Goal: Complete application form: Complete application form

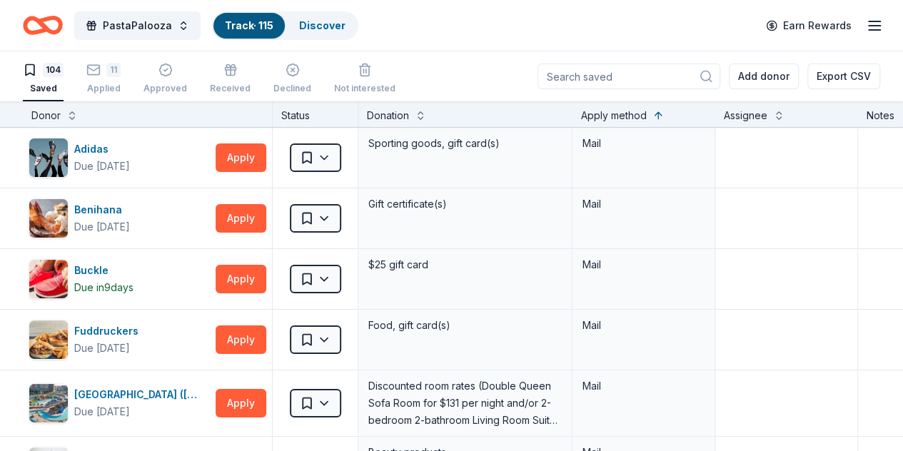
scroll to position [2708, 0]
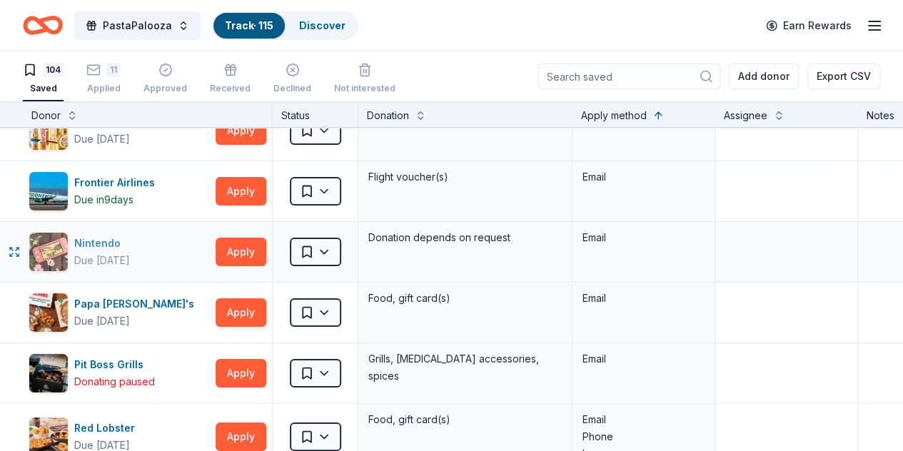
click at [116, 235] on div "Nintendo" at bounding box center [102, 243] width 56 height 17
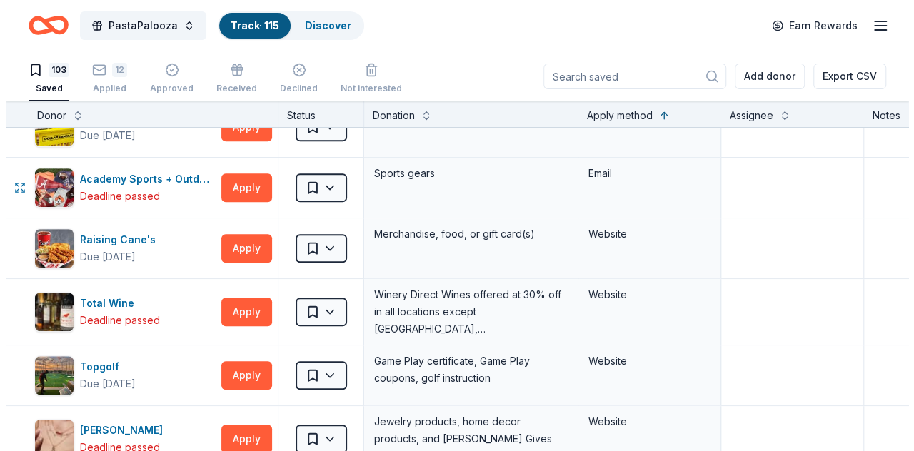
scroll to position [3035, 0]
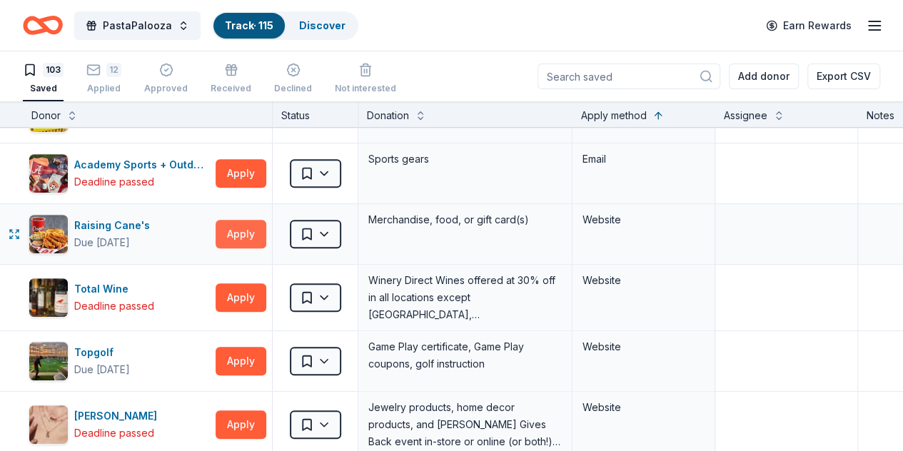
click at [236, 228] on button "Apply" at bounding box center [241, 234] width 51 height 29
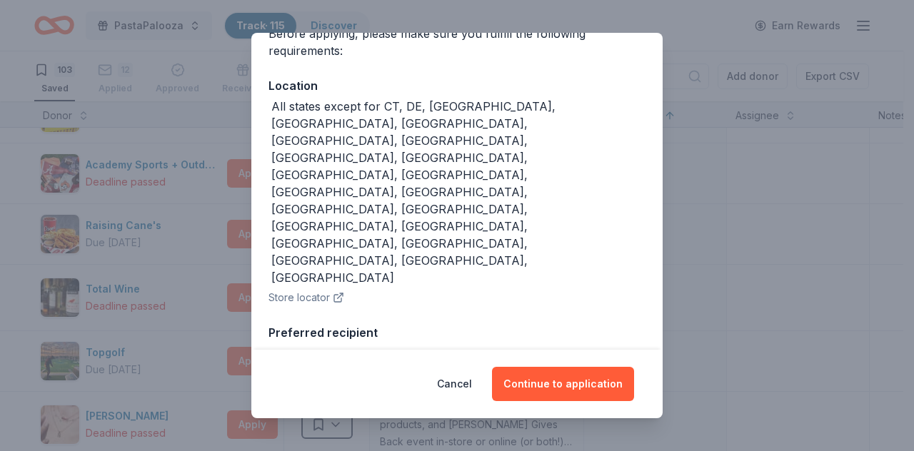
scroll to position [208, 0]
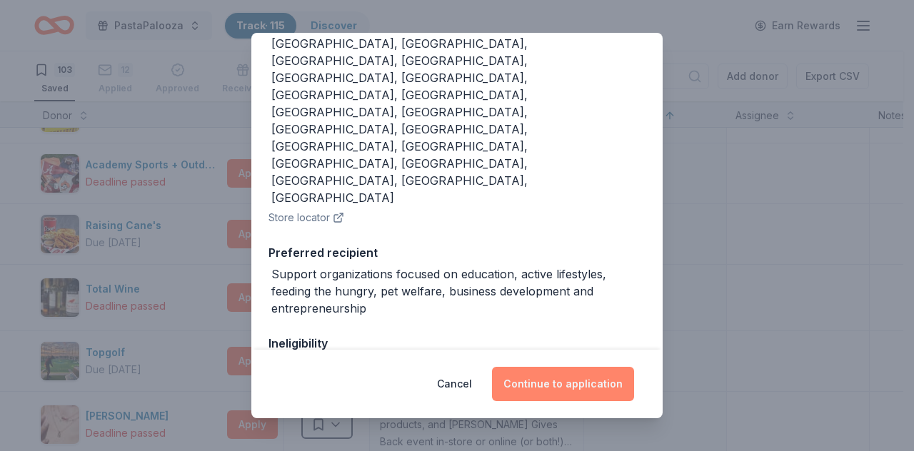
click at [551, 387] on button "Continue to application" at bounding box center [563, 384] width 142 height 34
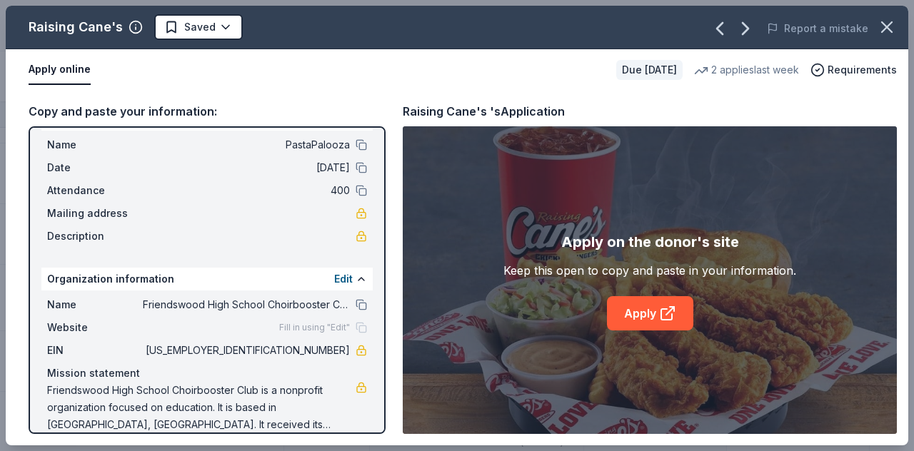
scroll to position [49, 0]
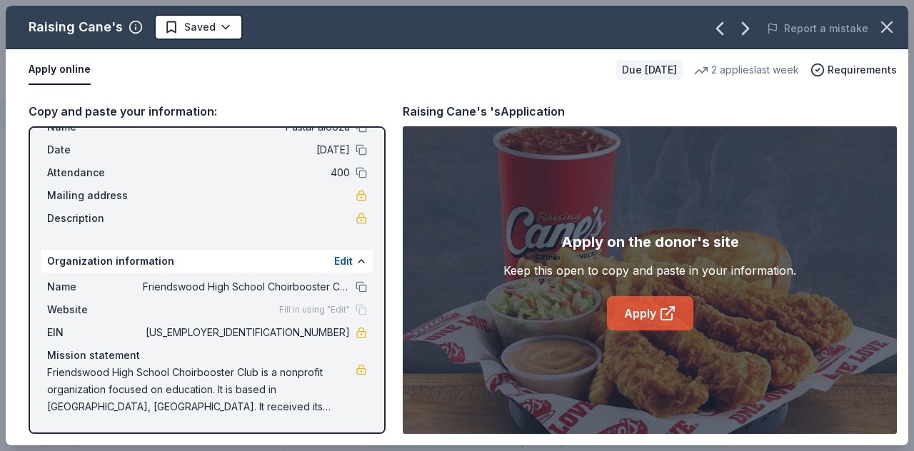
click at [664, 305] on icon at bounding box center [667, 313] width 17 height 17
click at [890, 28] on icon "button" at bounding box center [886, 27] width 20 height 20
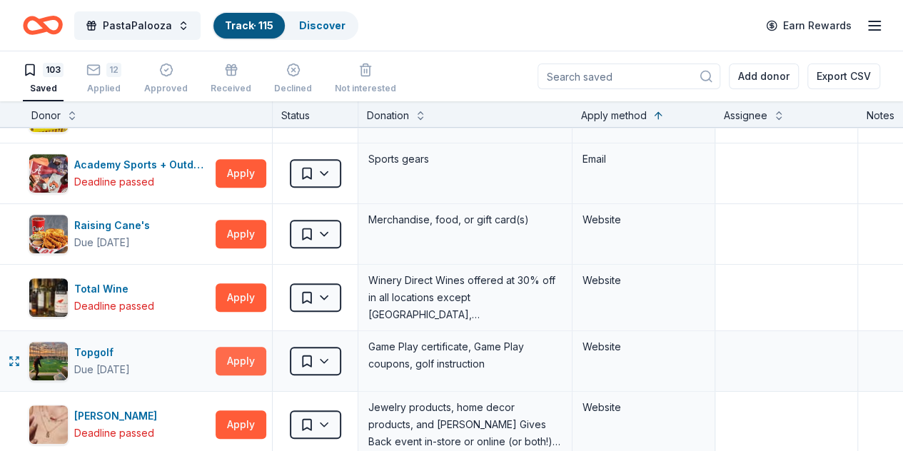
click at [257, 347] on button "Apply" at bounding box center [241, 361] width 51 height 29
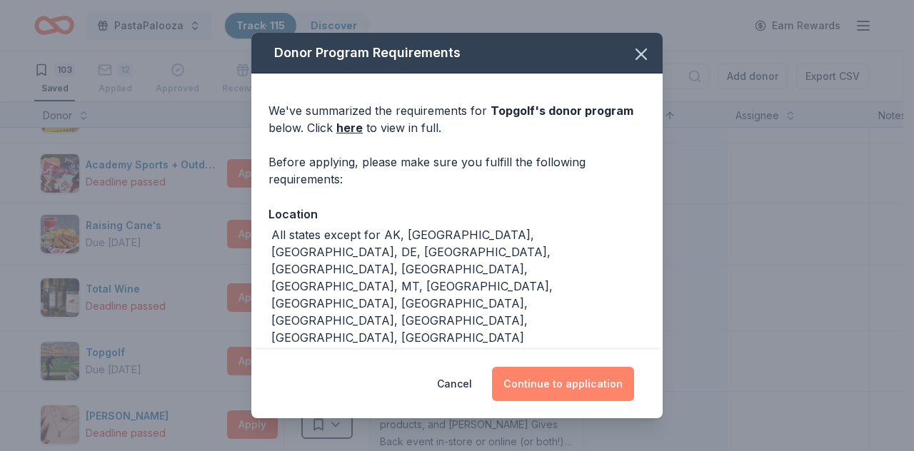
click at [571, 389] on button "Continue to application" at bounding box center [563, 384] width 142 height 34
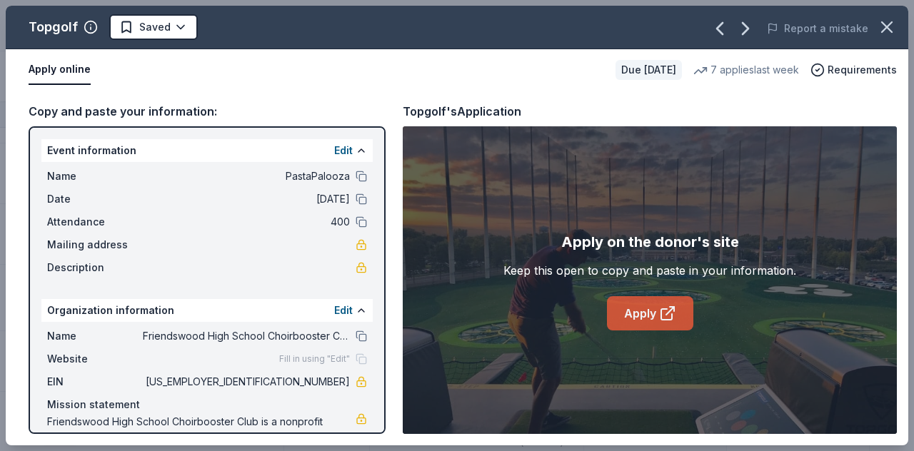
click at [657, 315] on link "Apply" at bounding box center [650, 313] width 86 height 34
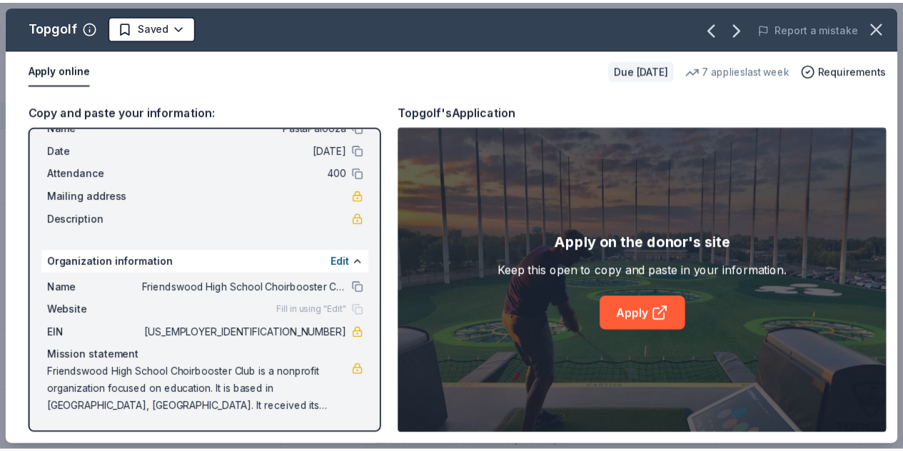
scroll to position [0, 0]
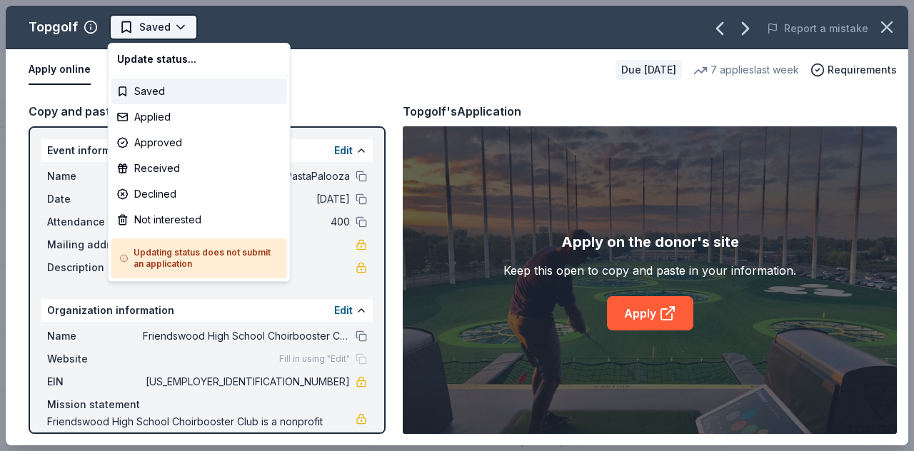
click at [177, 27] on html "PastaPalooza Track · 115 Discover Earn Rewards 103 Saved 12 Applied Approved Re…" at bounding box center [457, 225] width 914 height 451
click at [163, 118] on div "Applied" at bounding box center [199, 117] width 176 height 26
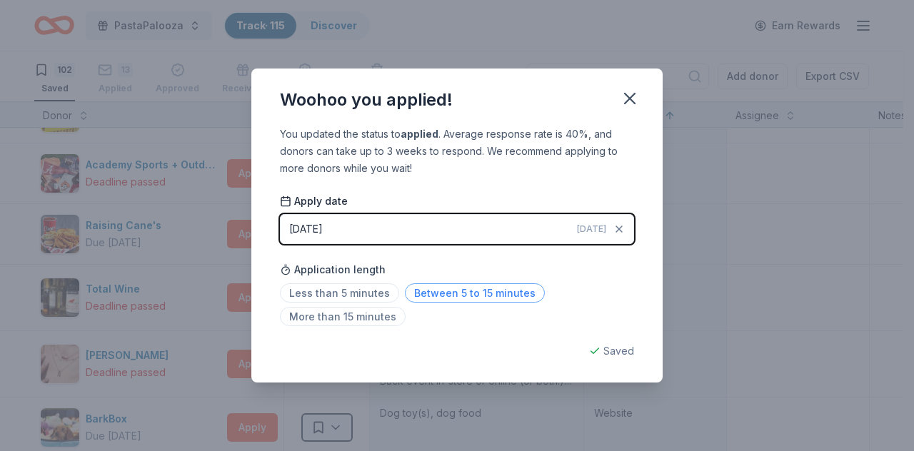
click at [475, 289] on span "Between 5 to 15 minutes" at bounding box center [475, 292] width 140 height 19
click at [630, 99] on icon "button" at bounding box center [630, 99] width 10 height 10
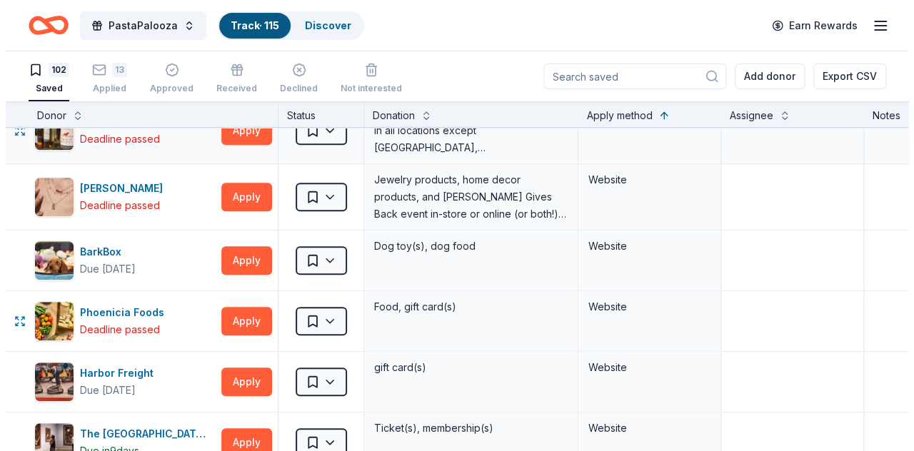
scroll to position [3270, 0]
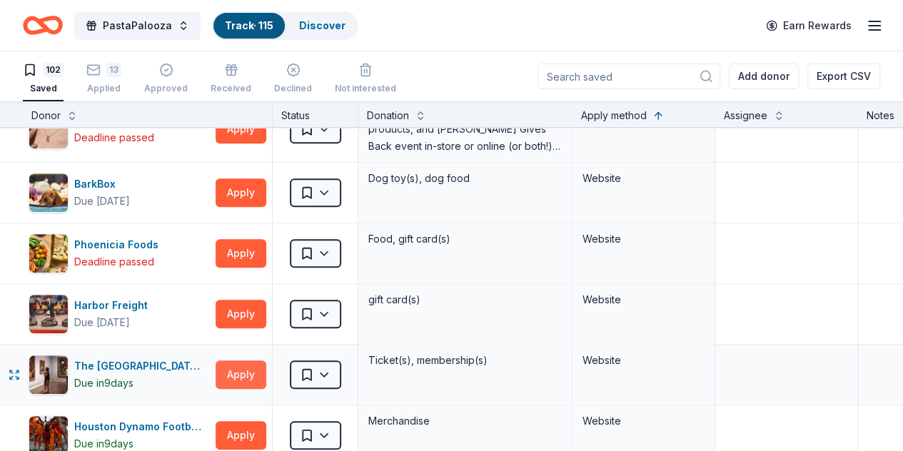
click at [246, 362] on button "Apply" at bounding box center [241, 374] width 51 height 29
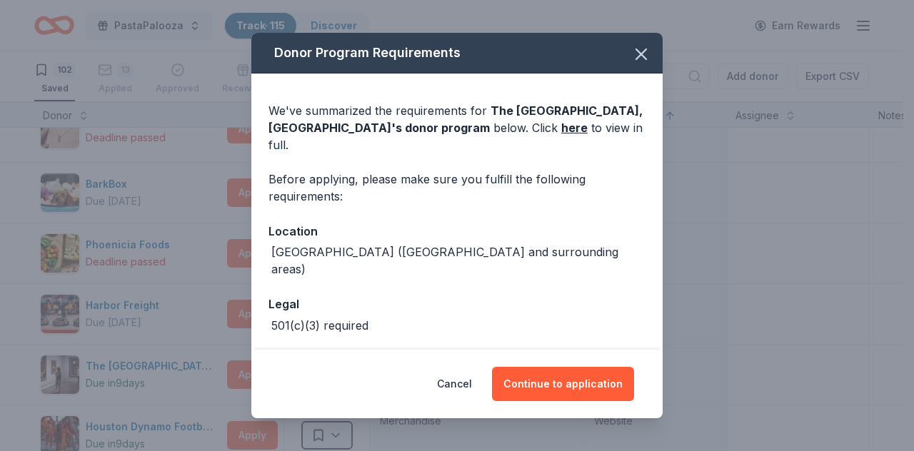
scroll to position [81, 0]
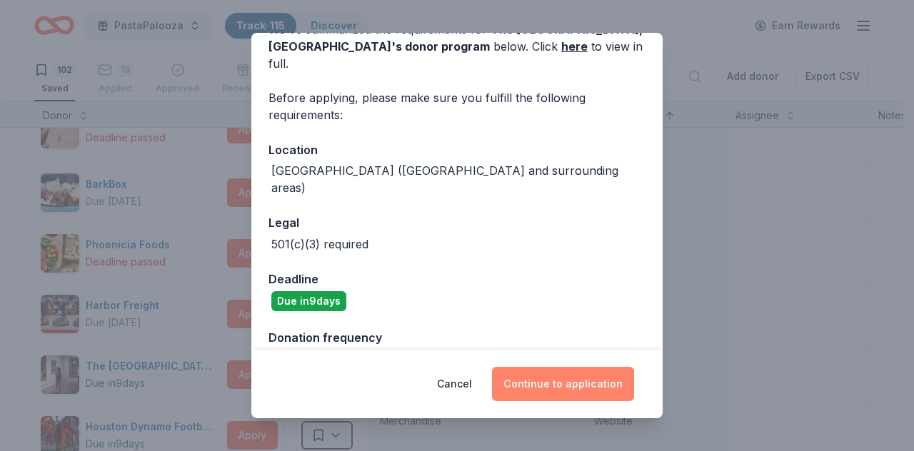
click at [547, 388] on button "Continue to application" at bounding box center [563, 384] width 142 height 34
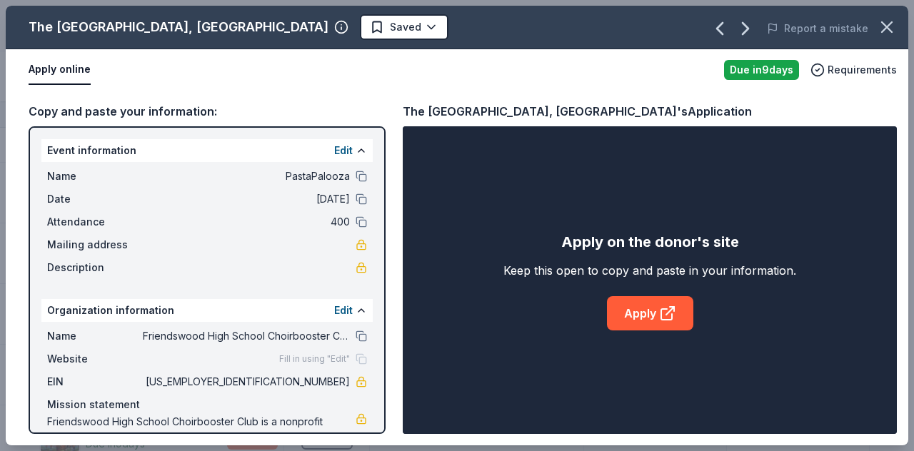
scroll to position [49, 0]
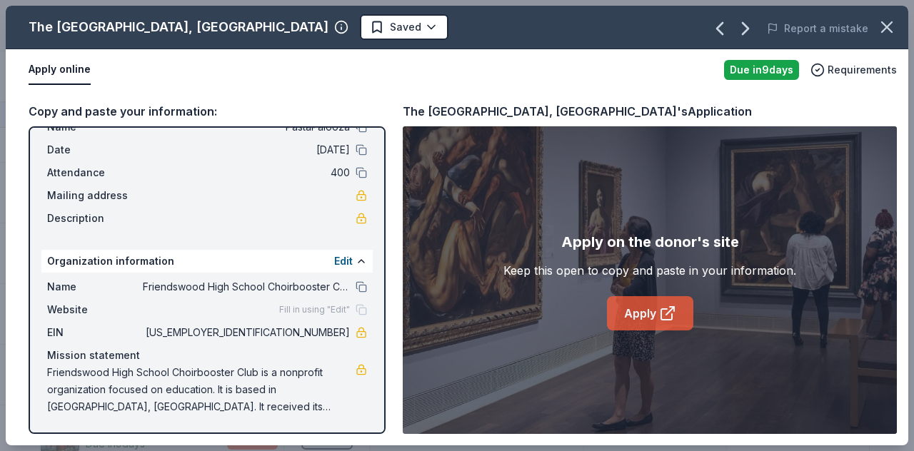
click at [642, 309] on link "Apply" at bounding box center [650, 313] width 86 height 34
drag, startPoint x: 335, startPoint y: 333, endPoint x: 288, endPoint y: 334, distance: 47.1
click at [288, 334] on span "[US_EMPLOYER_IDENTIFICATION_NUMBER]" at bounding box center [246, 332] width 207 height 17
drag, startPoint x: 281, startPoint y: 330, endPoint x: 337, endPoint y: 331, distance: 55.7
click at [337, 331] on span "[US_EMPLOYER_IDENTIFICATION_NUMBER]" at bounding box center [246, 332] width 207 height 17
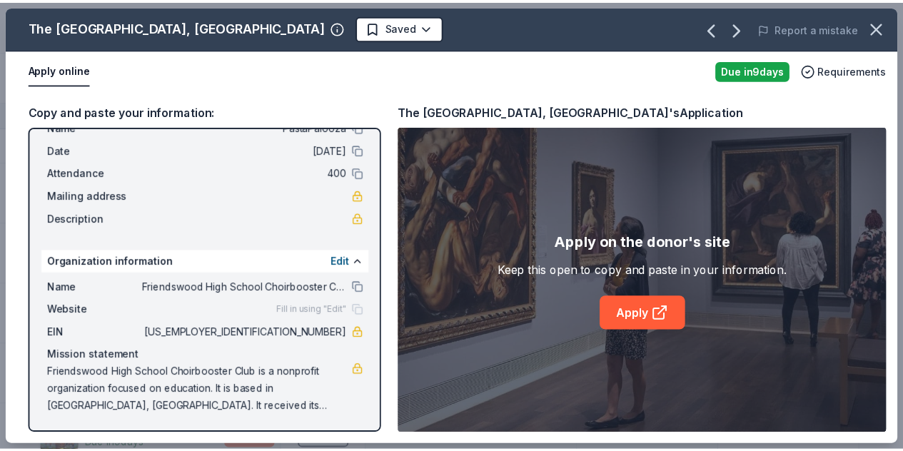
scroll to position [0, 0]
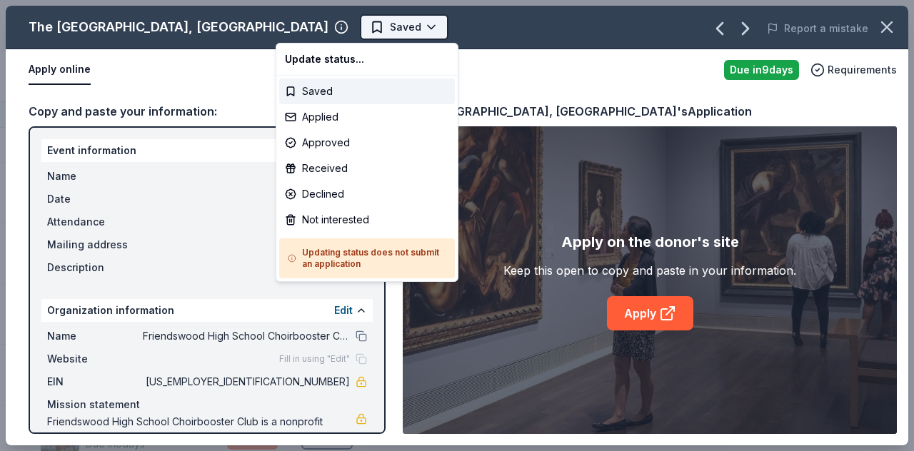
click at [340, 31] on html "PastaPalooza Track · 115 Discover Earn Rewards 102 Saved 13 Applied Approved Re…" at bounding box center [457, 225] width 914 height 451
click at [323, 113] on div "Applied" at bounding box center [367, 117] width 176 height 26
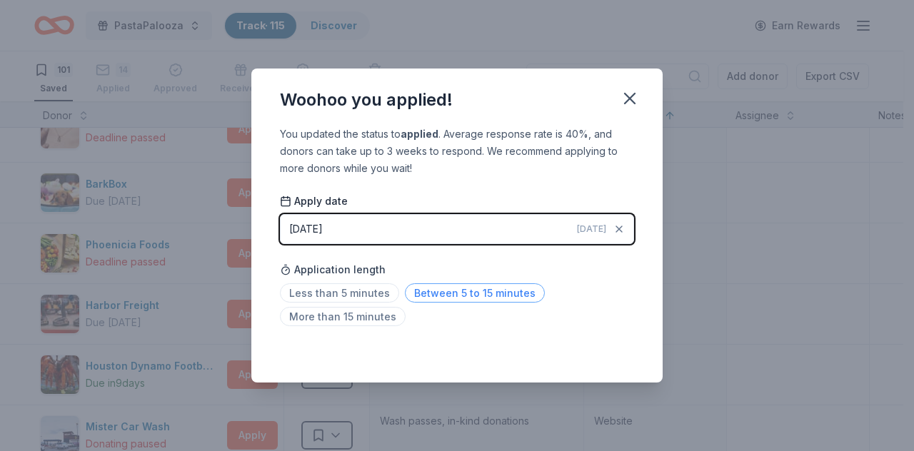
click at [470, 295] on span "Between 5 to 15 minutes" at bounding box center [475, 292] width 140 height 19
click at [631, 101] on icon "button" at bounding box center [630, 99] width 10 height 10
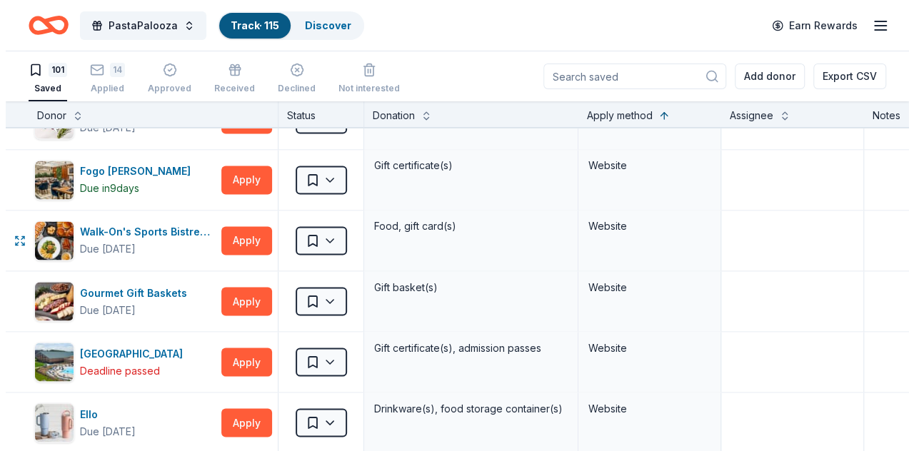
scroll to position [3896, 0]
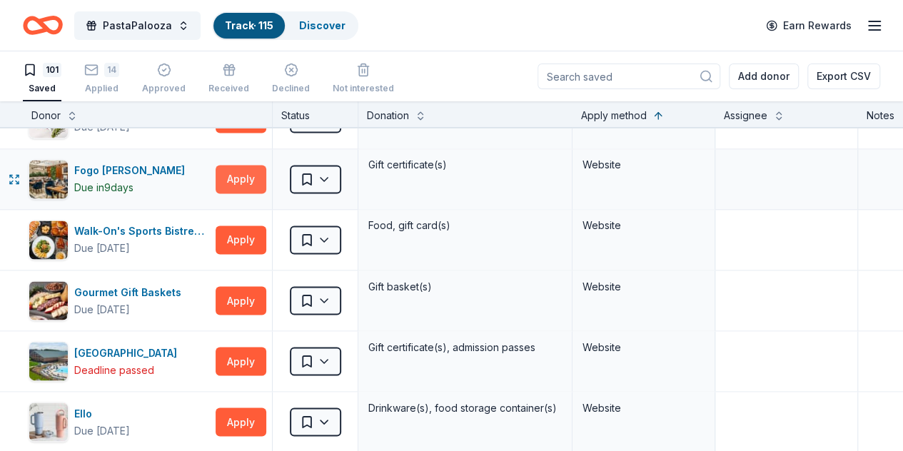
click at [263, 165] on button "Apply" at bounding box center [241, 179] width 51 height 29
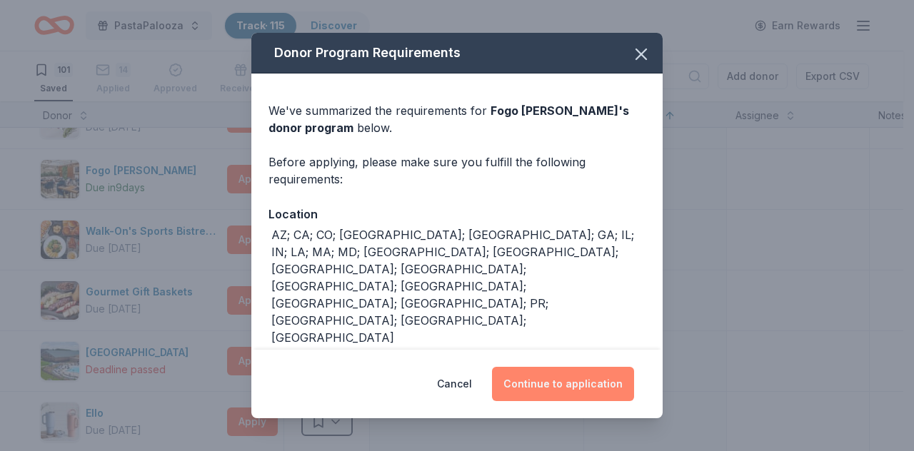
click at [585, 383] on button "Continue to application" at bounding box center [563, 384] width 142 height 34
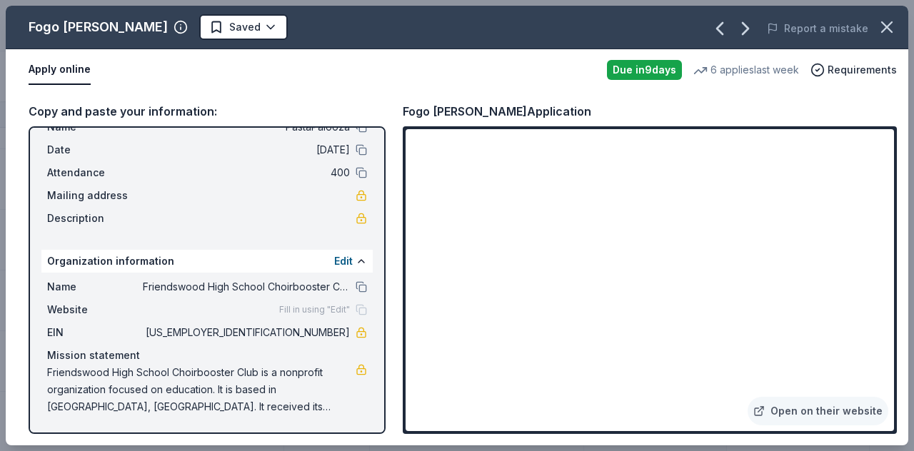
scroll to position [0, 0]
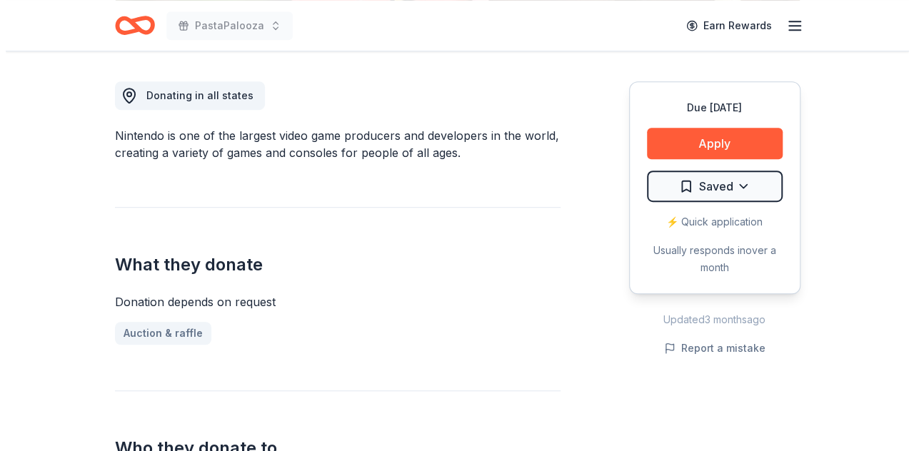
scroll to position [388, 0]
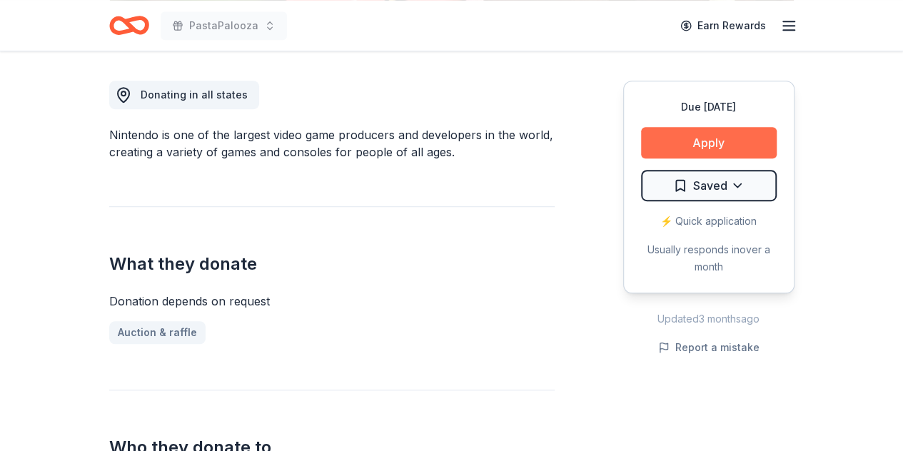
click at [711, 141] on button "Apply" at bounding box center [709, 142] width 136 height 31
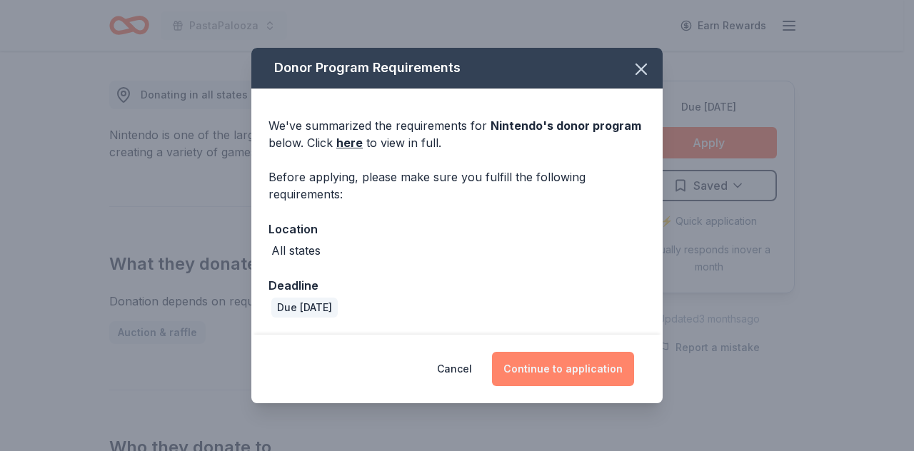
click at [571, 380] on button "Continue to application" at bounding box center [563, 369] width 142 height 34
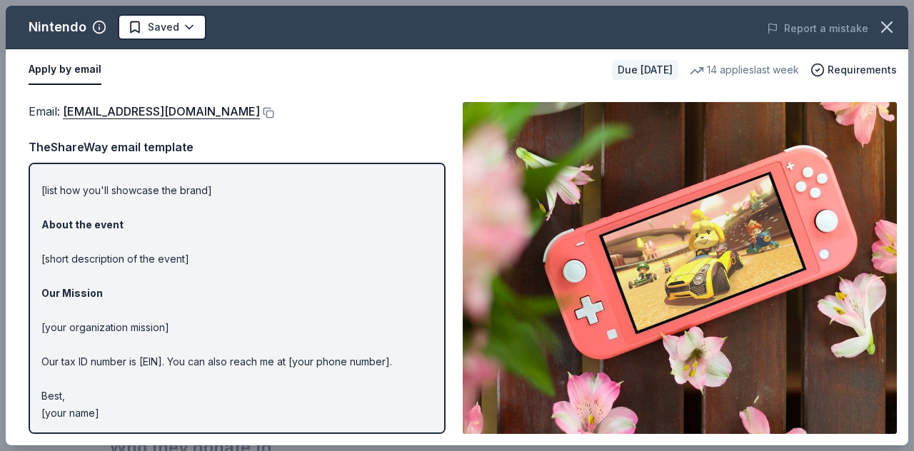
scroll to position [0, 0]
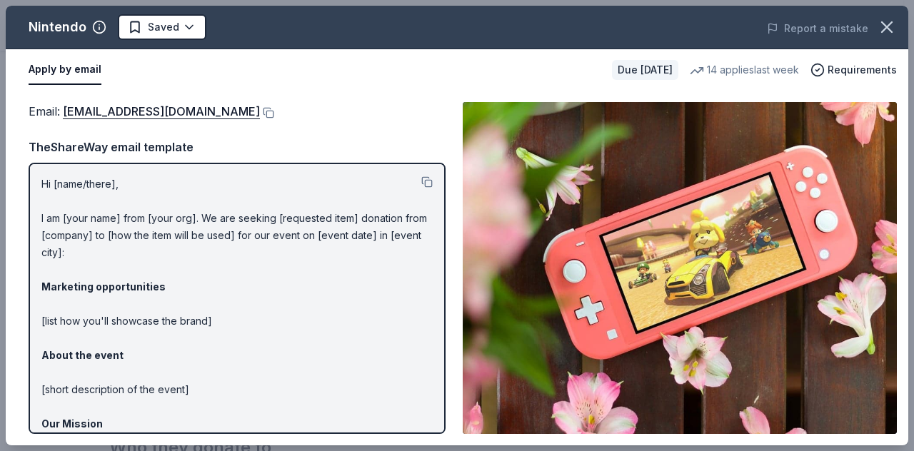
drag, startPoint x: 43, startPoint y: 183, endPoint x: 178, endPoint y: 405, distance: 259.5
click at [178, 405] on p "Hi [name/there], I am [your name] from [your org]. We are seeking [requested it…" at bounding box center [236, 364] width 391 height 377
click at [421, 181] on button at bounding box center [426, 181] width 11 height 11
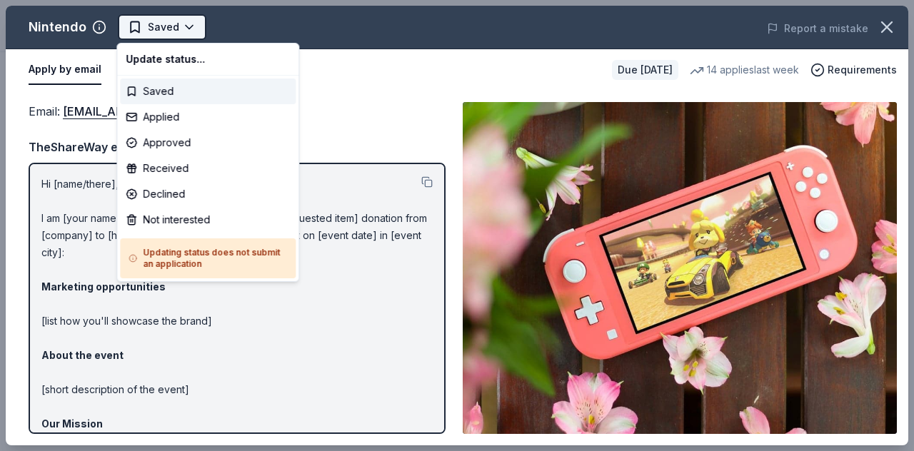
click at [186, 35] on body "PastaPalooza Saved Apply Due in 21 days Share Nintendo New 14 applies last week…" at bounding box center [451, 225] width 903 height 451
click at [160, 118] on div "Applied" at bounding box center [208, 117] width 176 height 26
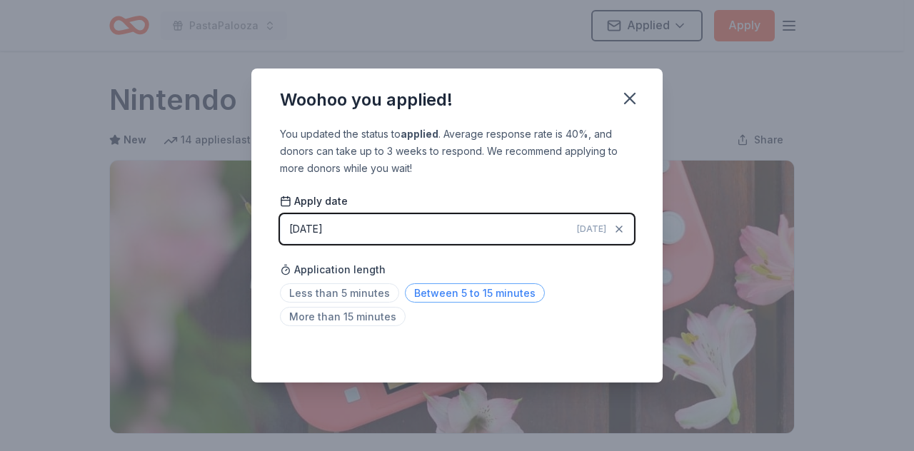
click at [444, 297] on span "Between 5 to 15 minutes" at bounding box center [475, 292] width 140 height 19
click at [630, 98] on icon "button" at bounding box center [630, 99] width 10 height 10
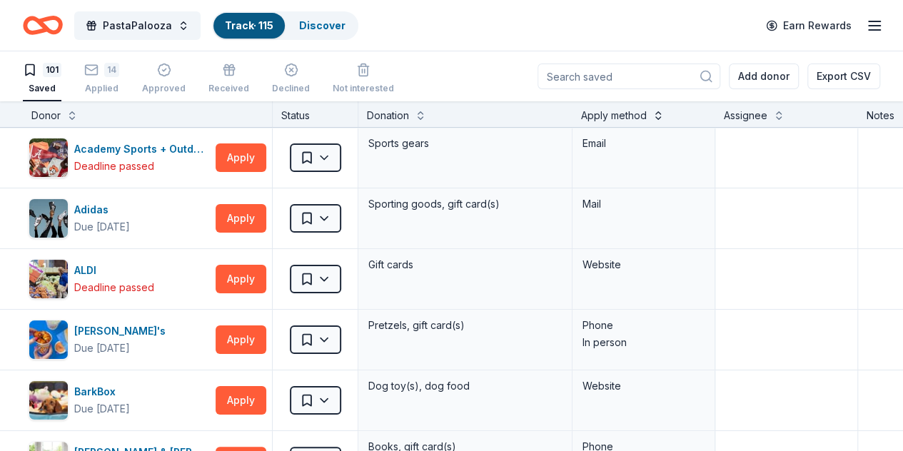
click at [664, 111] on button at bounding box center [657, 114] width 11 height 14
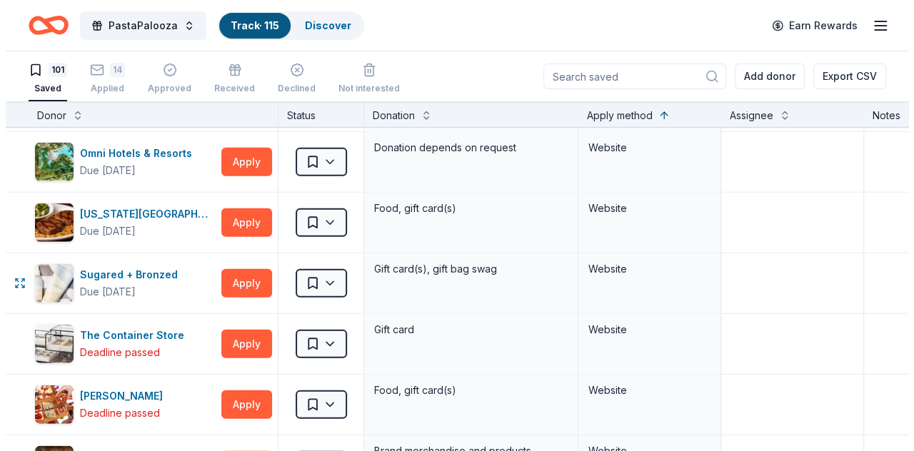
scroll to position [4640, 0]
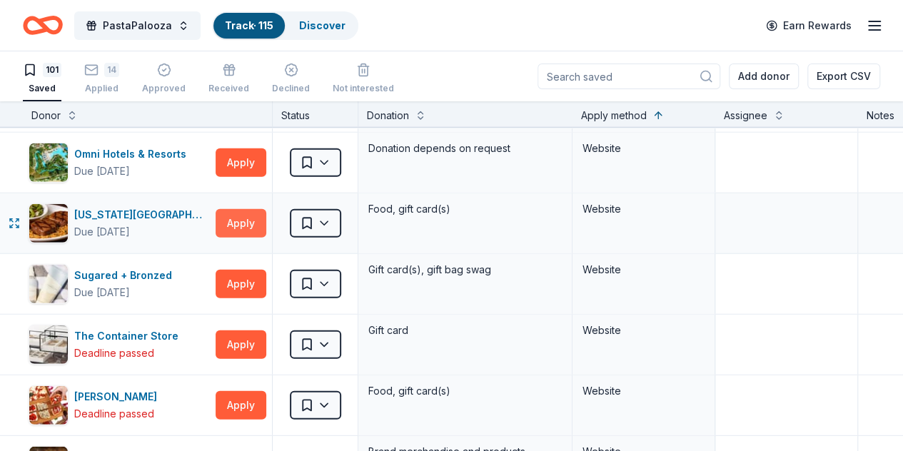
click at [249, 209] on button "Apply" at bounding box center [241, 223] width 51 height 29
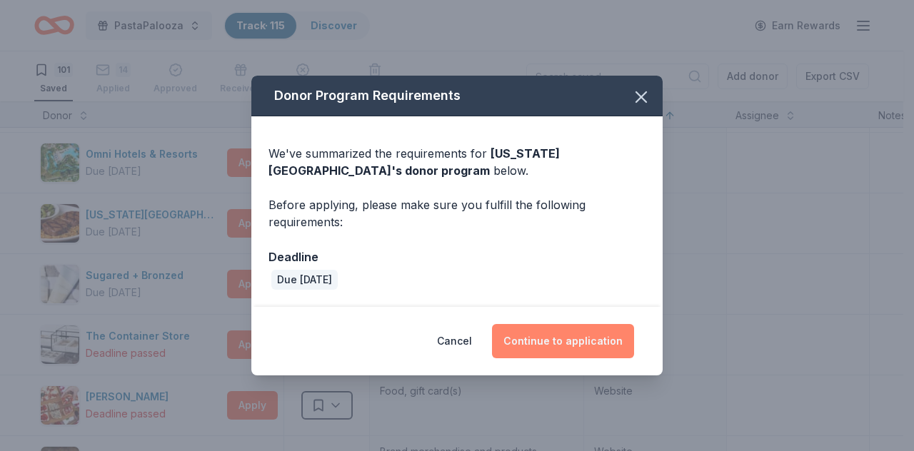
click at [568, 349] on button "Continue to application" at bounding box center [563, 341] width 142 height 34
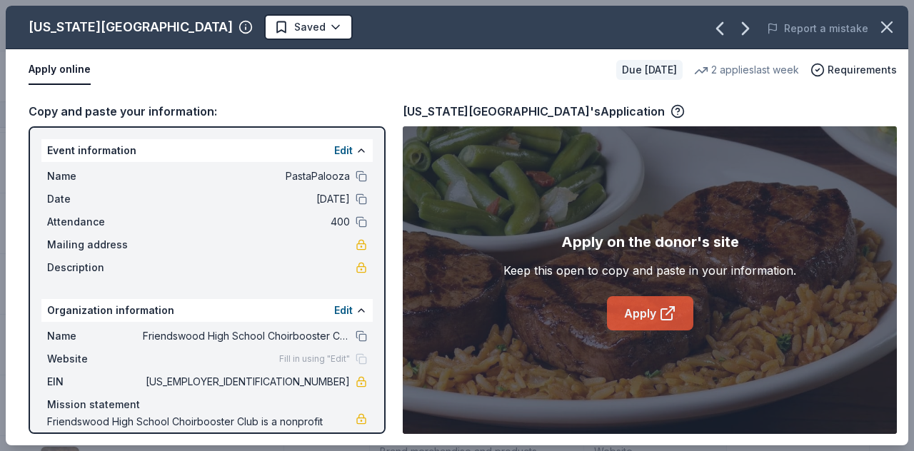
click at [655, 312] on link "Apply" at bounding box center [650, 313] width 86 height 34
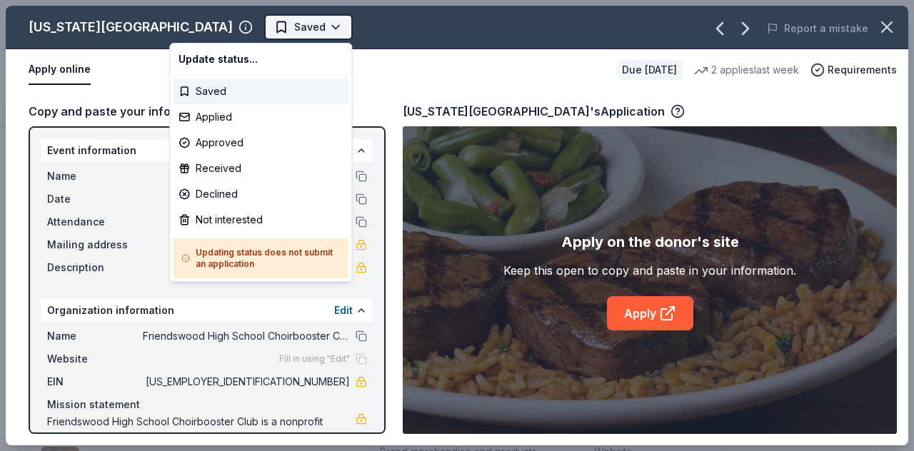
click at [240, 22] on html "PastaPalooza Track · 115 Discover Earn Rewards 101 Saved 14 Applied Approved Re…" at bounding box center [457, 225] width 914 height 451
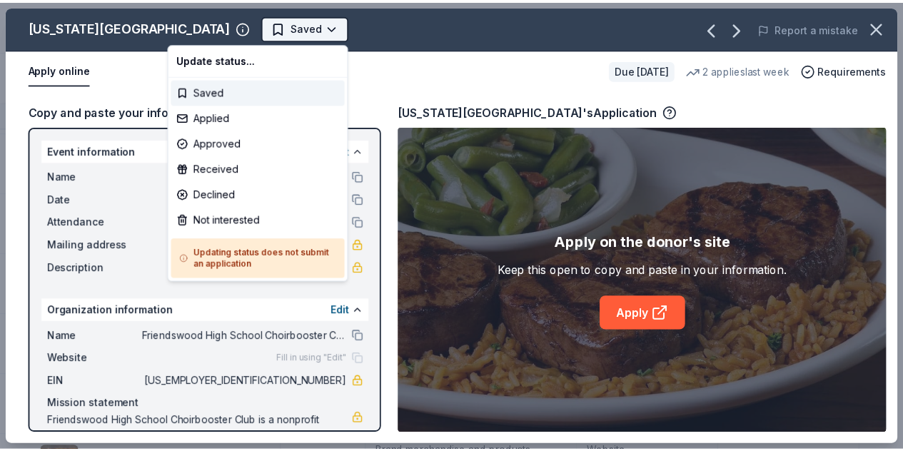
scroll to position [0, 0]
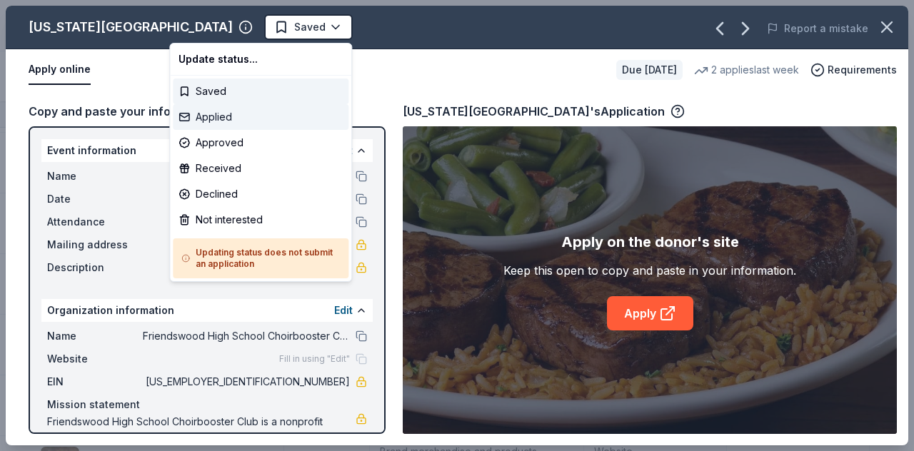
click at [227, 122] on div "Applied" at bounding box center [261, 117] width 176 height 26
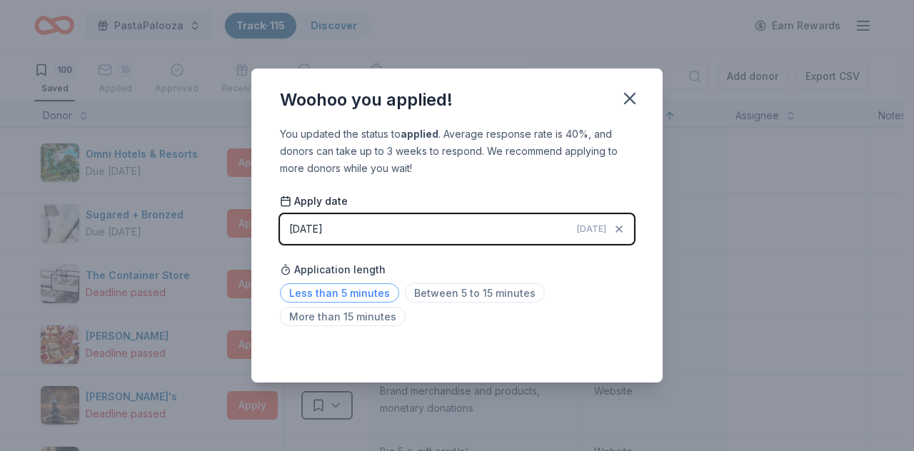
click at [313, 292] on span "Less than 5 minutes" at bounding box center [339, 292] width 119 height 19
click at [634, 93] on icon "button" at bounding box center [630, 99] width 20 height 20
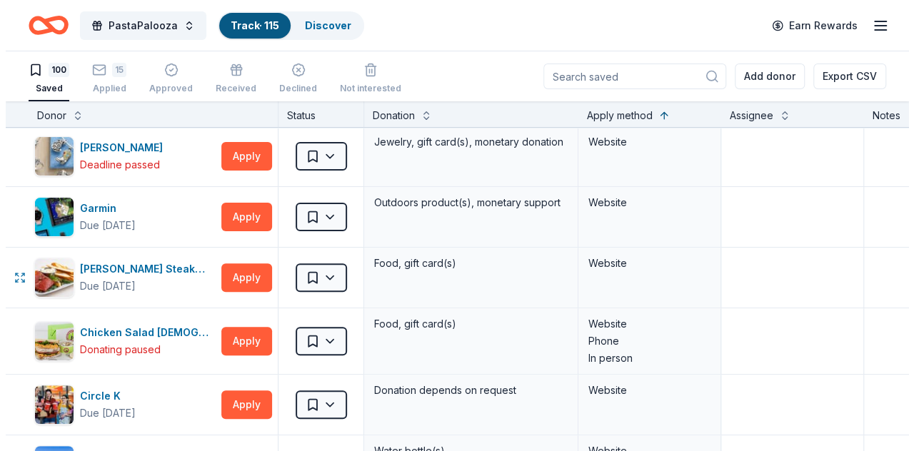
scroll to position [5615, 0]
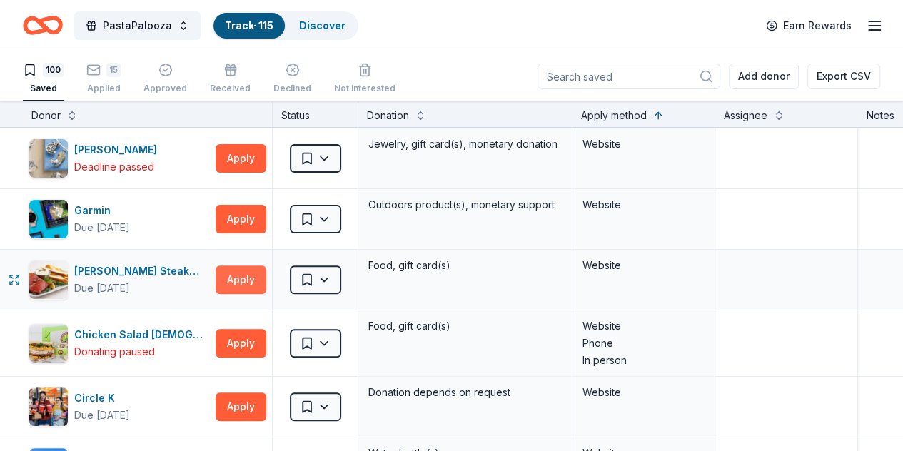
click at [252, 266] on button "Apply" at bounding box center [241, 280] width 51 height 29
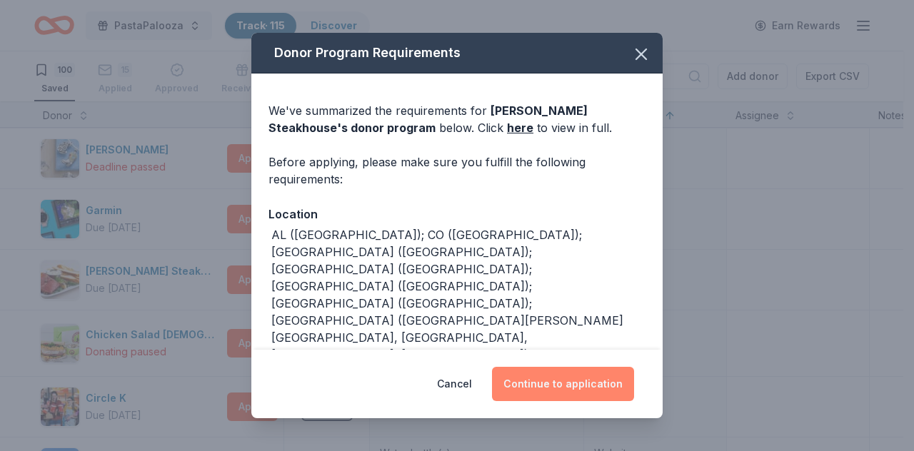
click at [555, 390] on button "Continue to application" at bounding box center [563, 384] width 142 height 34
